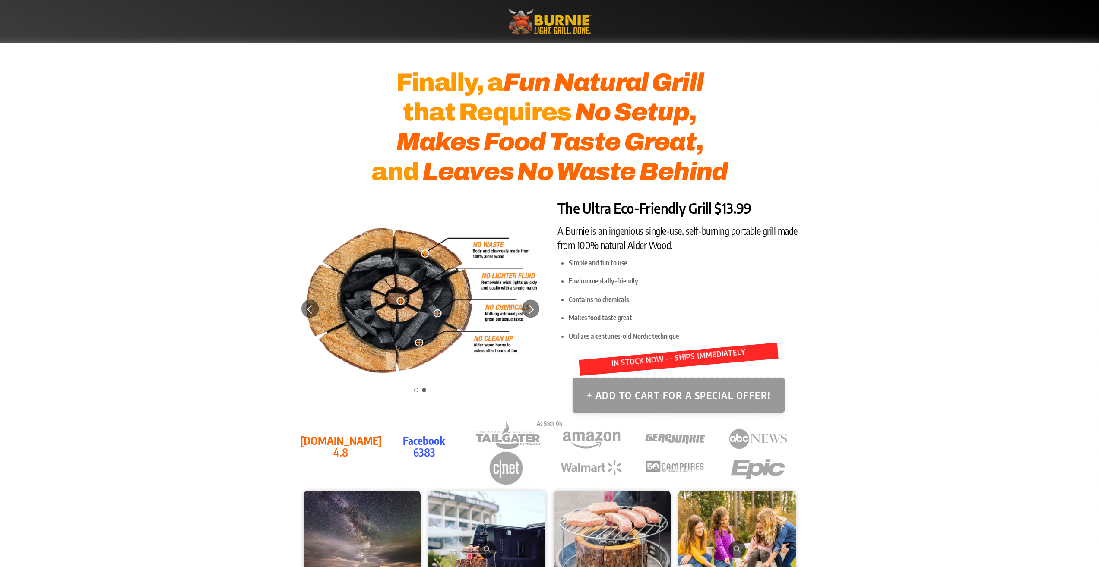
click at [678, 392] on button "+ Add to Cart for a Special Offer!" at bounding box center [678, 395] width 212 height 35
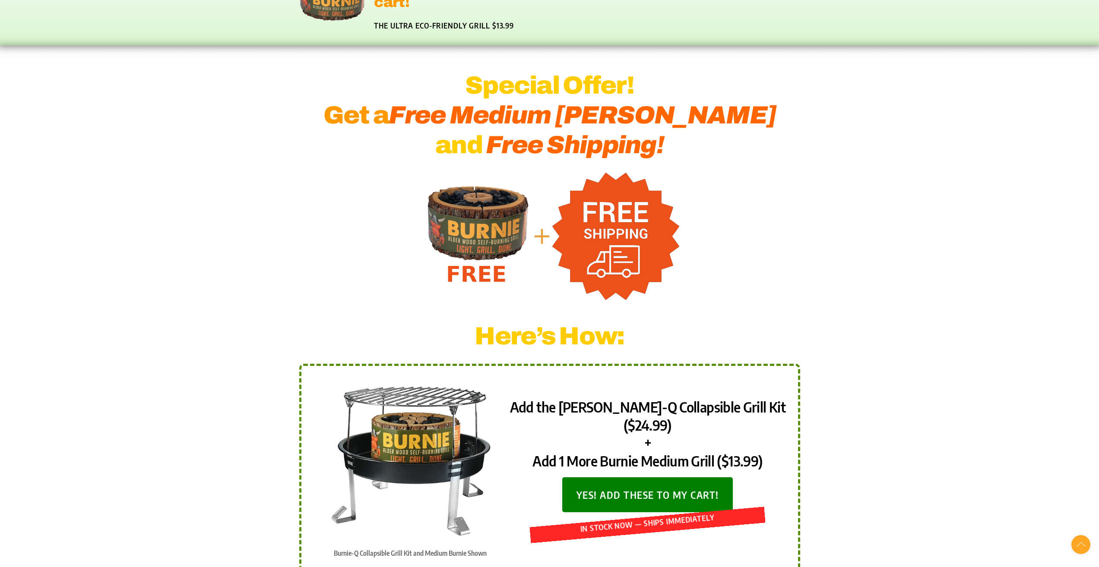
scroll to position [216, 0]
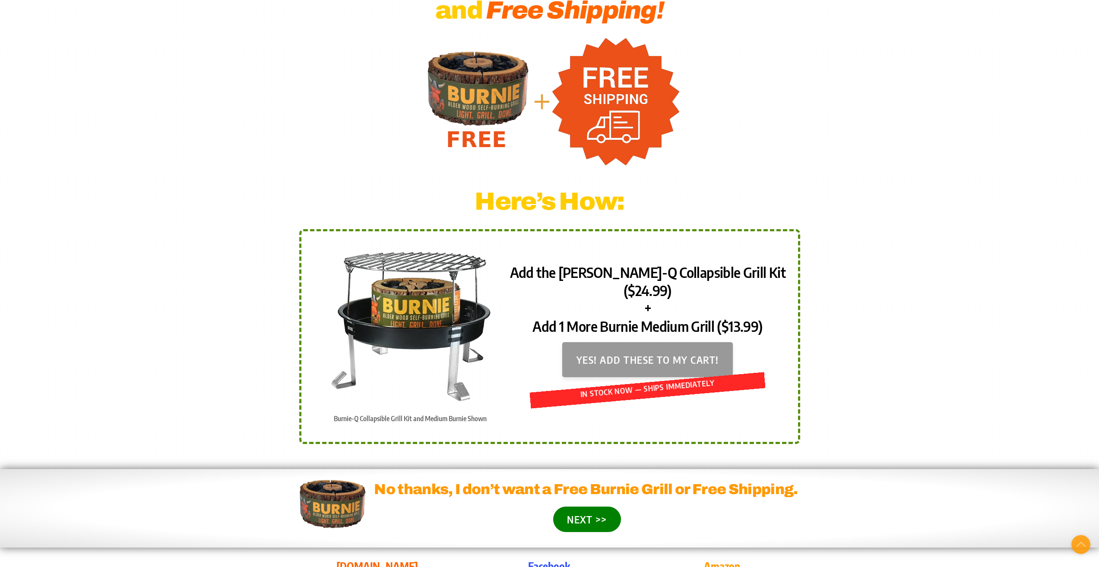
click at [689, 348] on button "Yes! Add these to my cart!" at bounding box center [647, 359] width 171 height 35
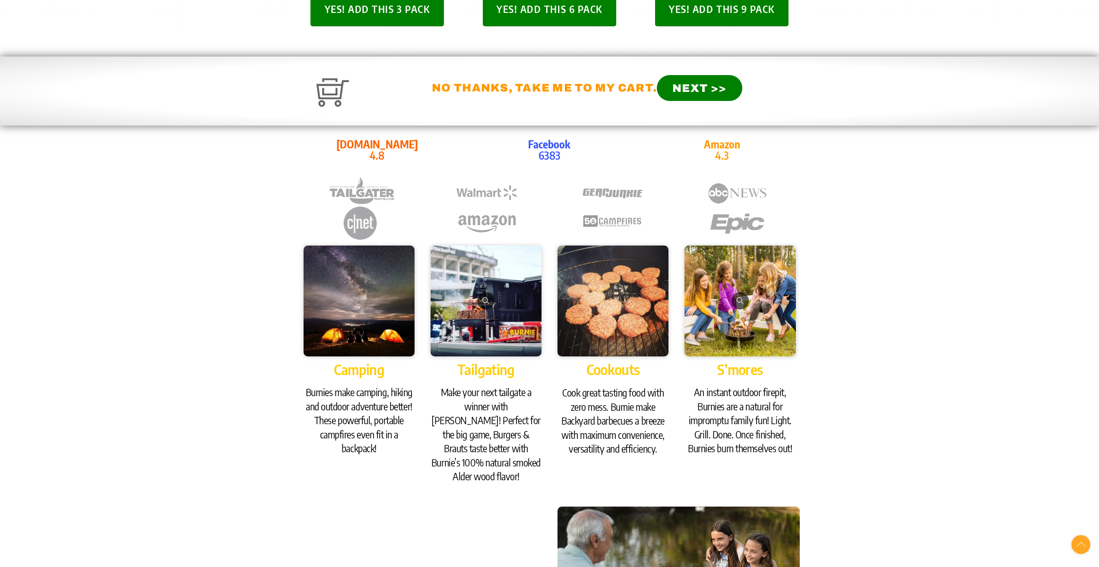
scroll to position [561, 0]
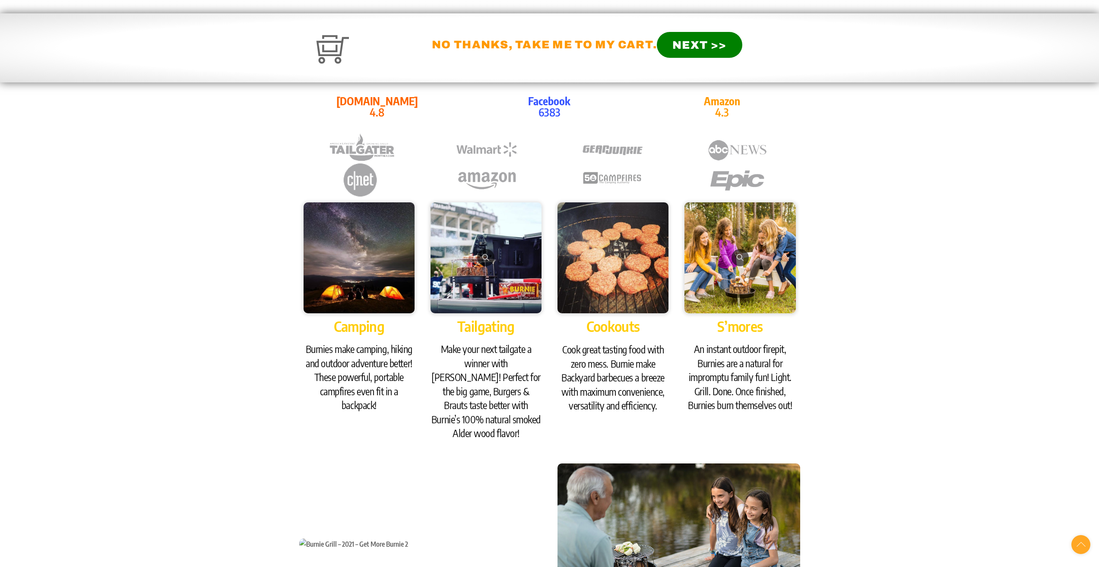
click at [772, 108] on p "Amazon 4.3" at bounding box center [722, 106] width 156 height 23
